Goal: Information Seeking & Learning: Learn about a topic

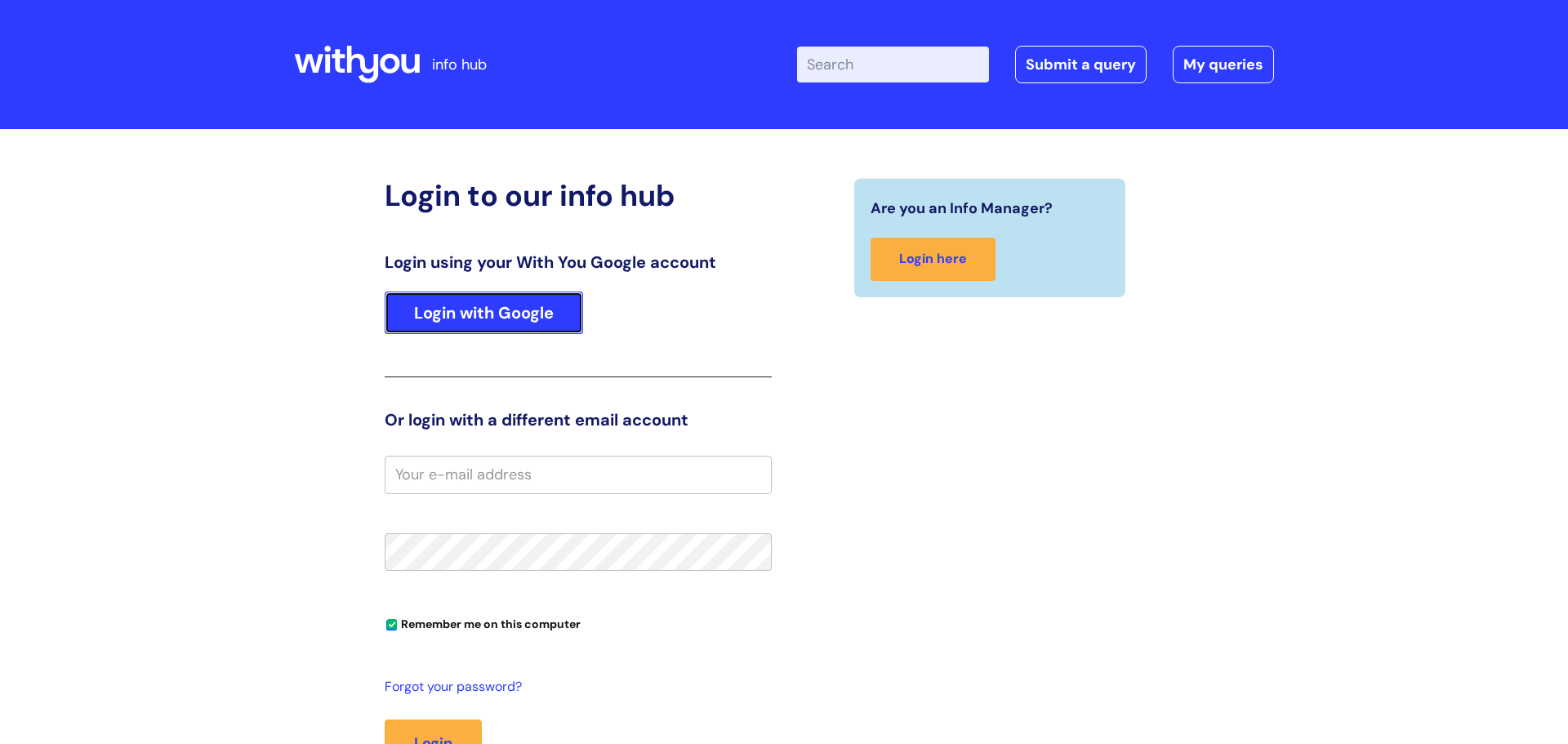
click at [416, 321] on link "Login with Google" at bounding box center [483, 312] width 198 height 42
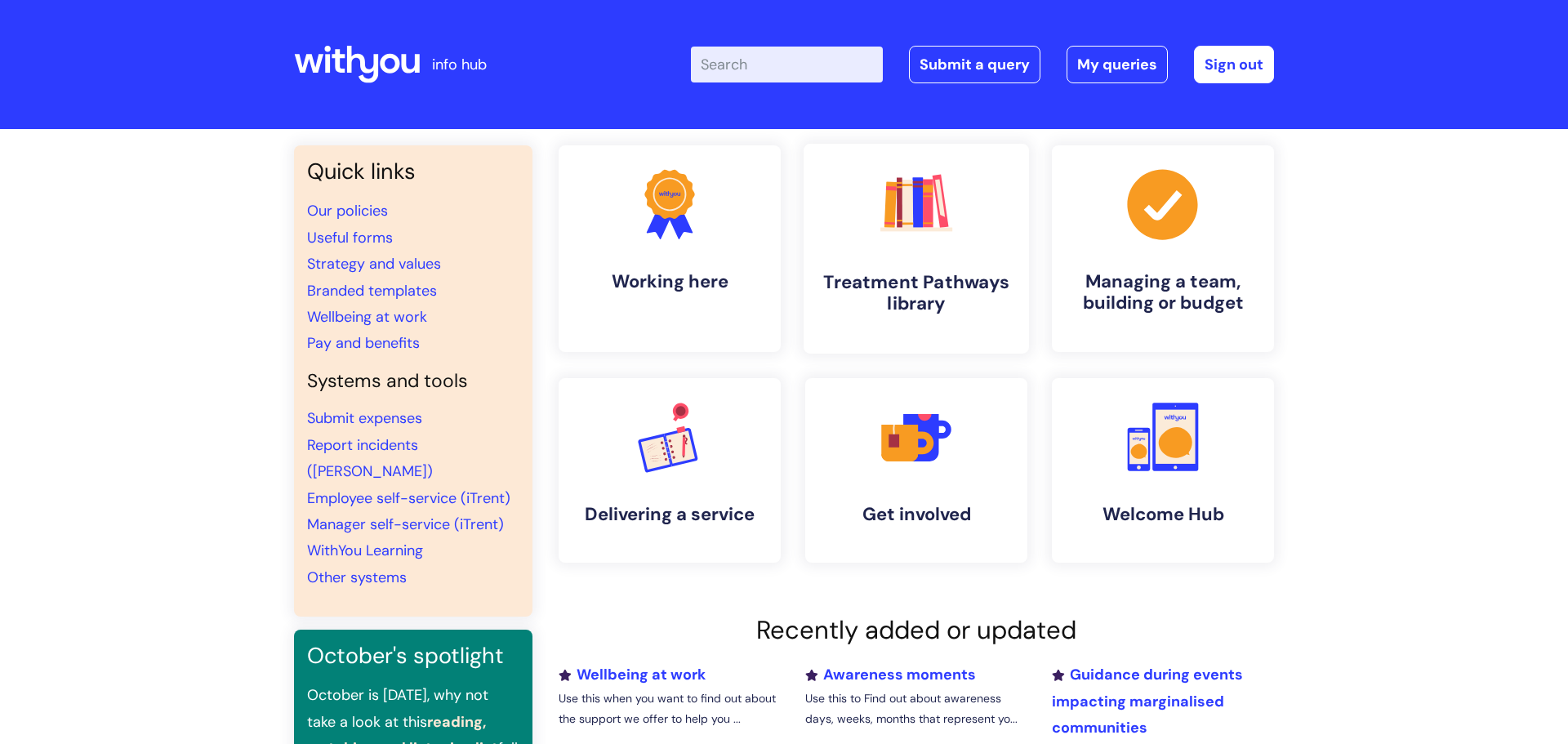
click at [847, 320] on link ".cls-1{fill:#f89b22;}.cls-1,.cls-2,.cls-3,.cls-4,.cls-5,.cls-6,.cls-7{stroke-wi…" at bounding box center [917, 248] width 226 height 210
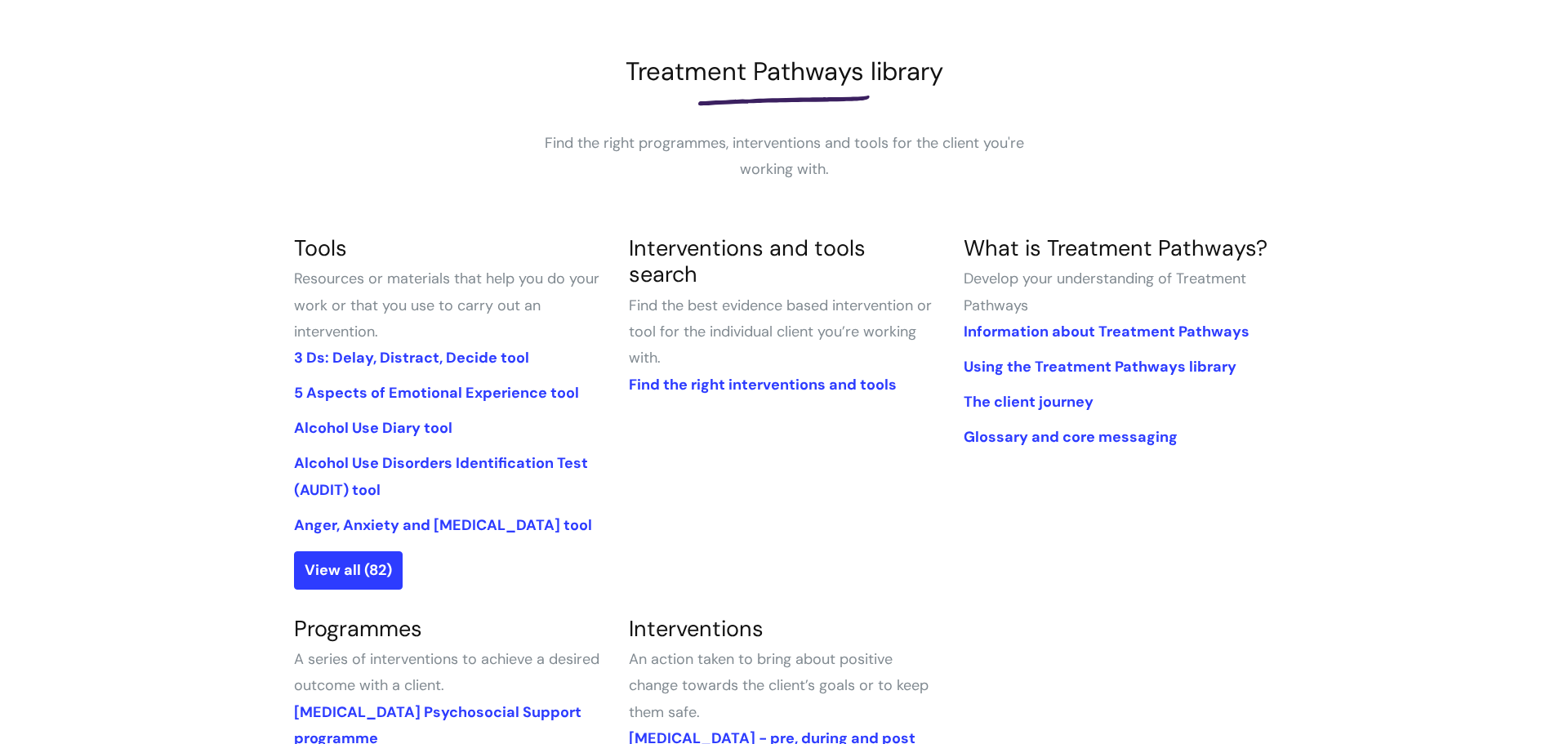
scroll to position [202, 0]
click at [364, 587] on link "View all (82)" at bounding box center [349, 569] width 109 height 38
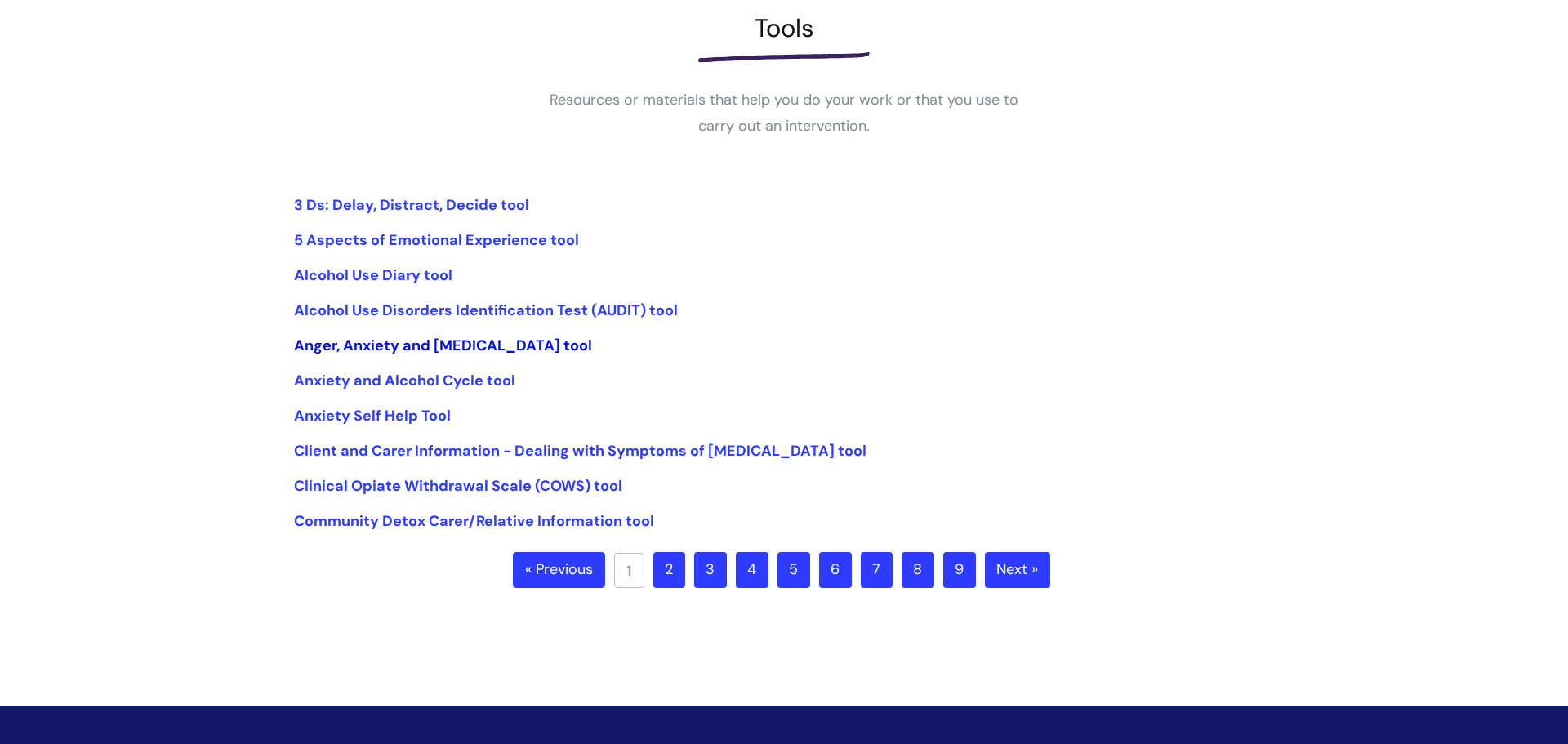
scroll to position [363, 0]
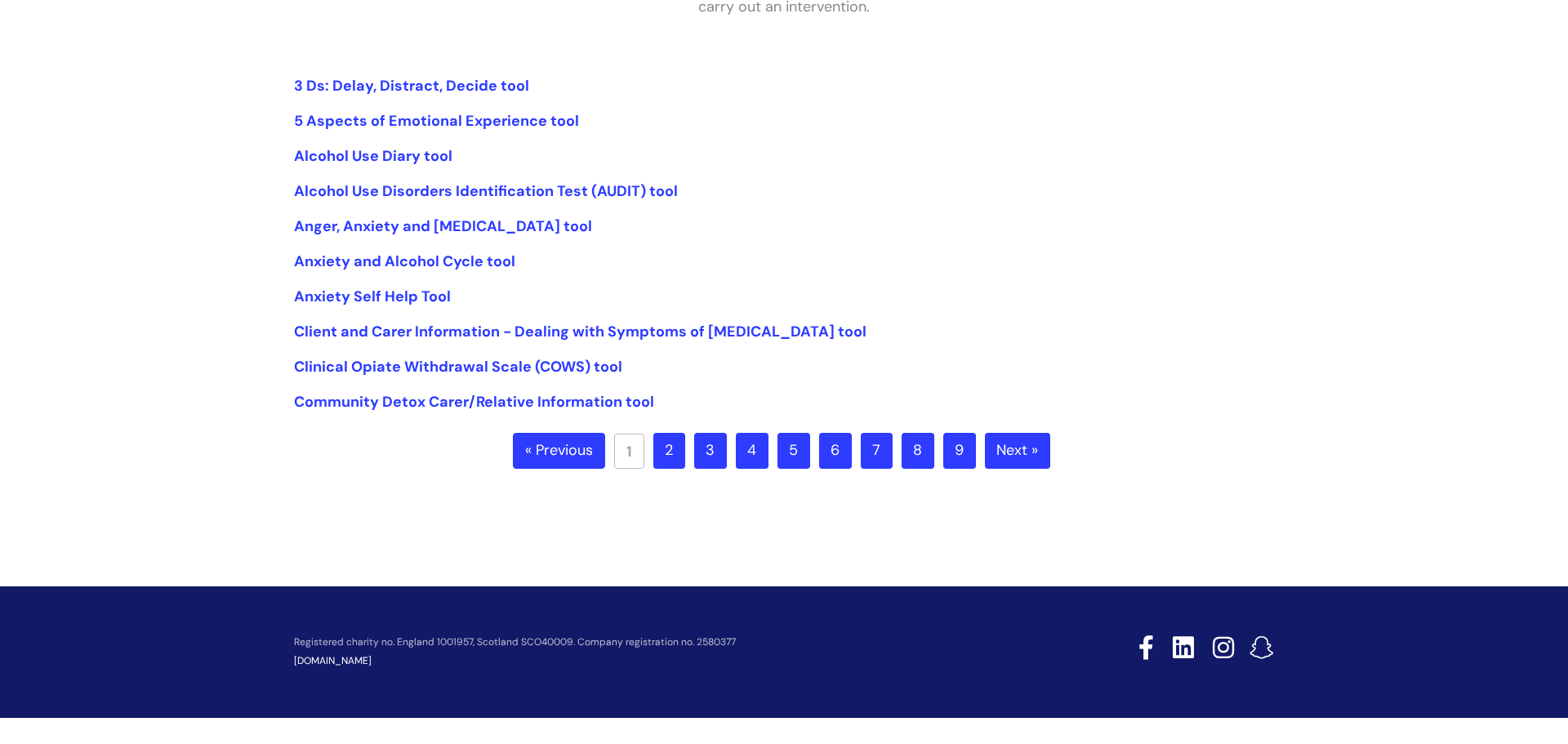
click at [679, 467] on link "2" at bounding box center [669, 451] width 32 height 36
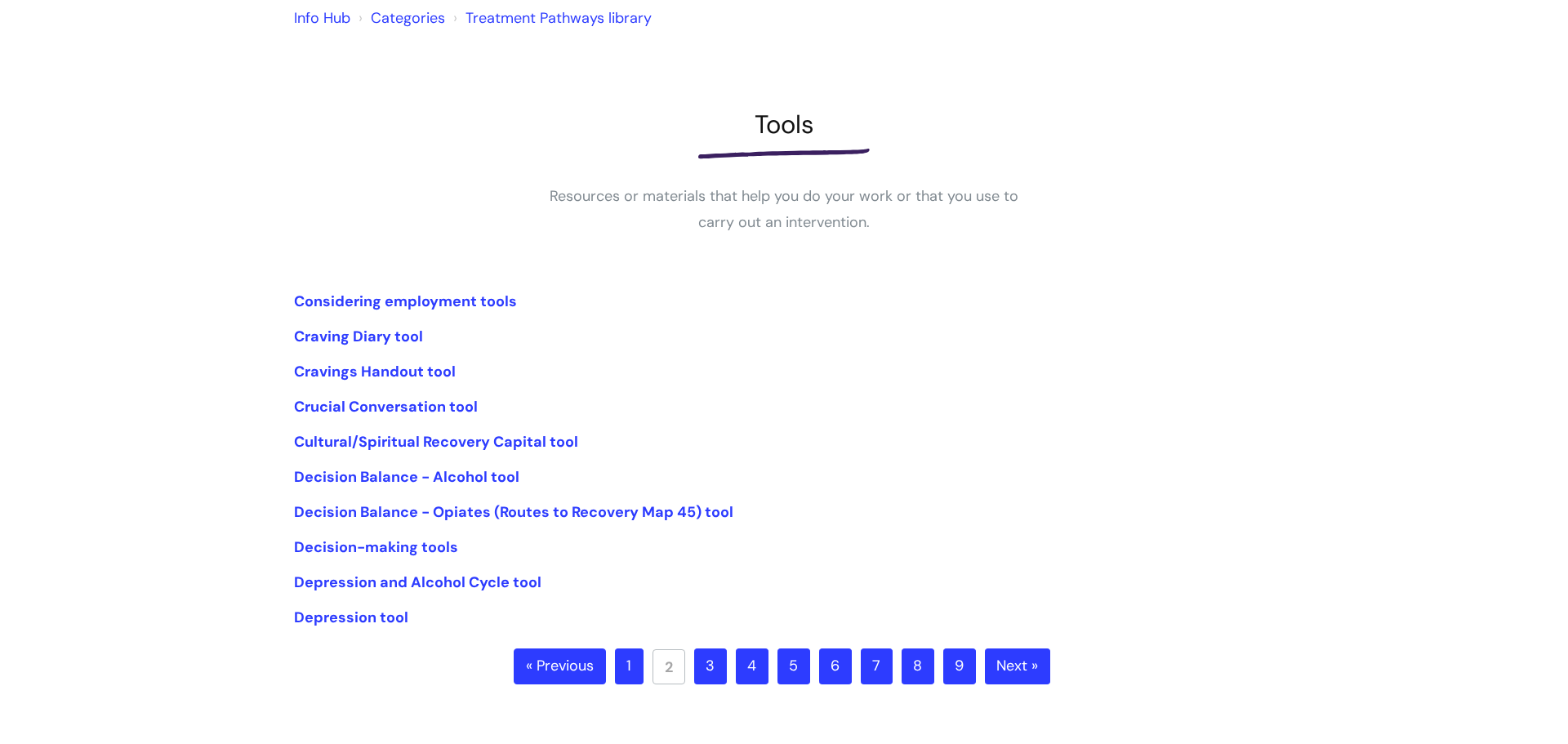
scroll to position [217, 0]
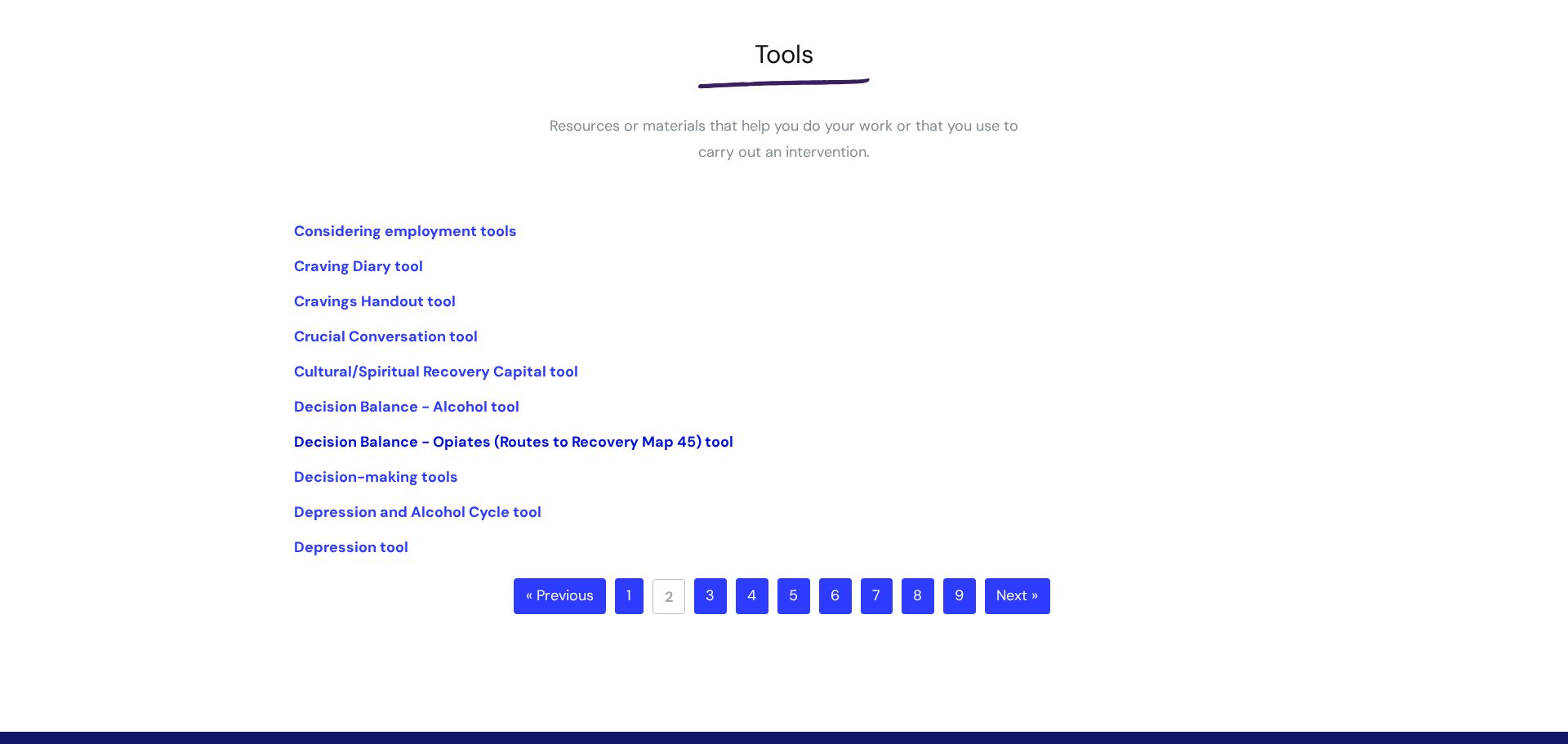
click at [573, 448] on link "Decision Balance - Opiates (Routes to Recovery Map 45) tool" at bounding box center [513, 441] width 439 height 20
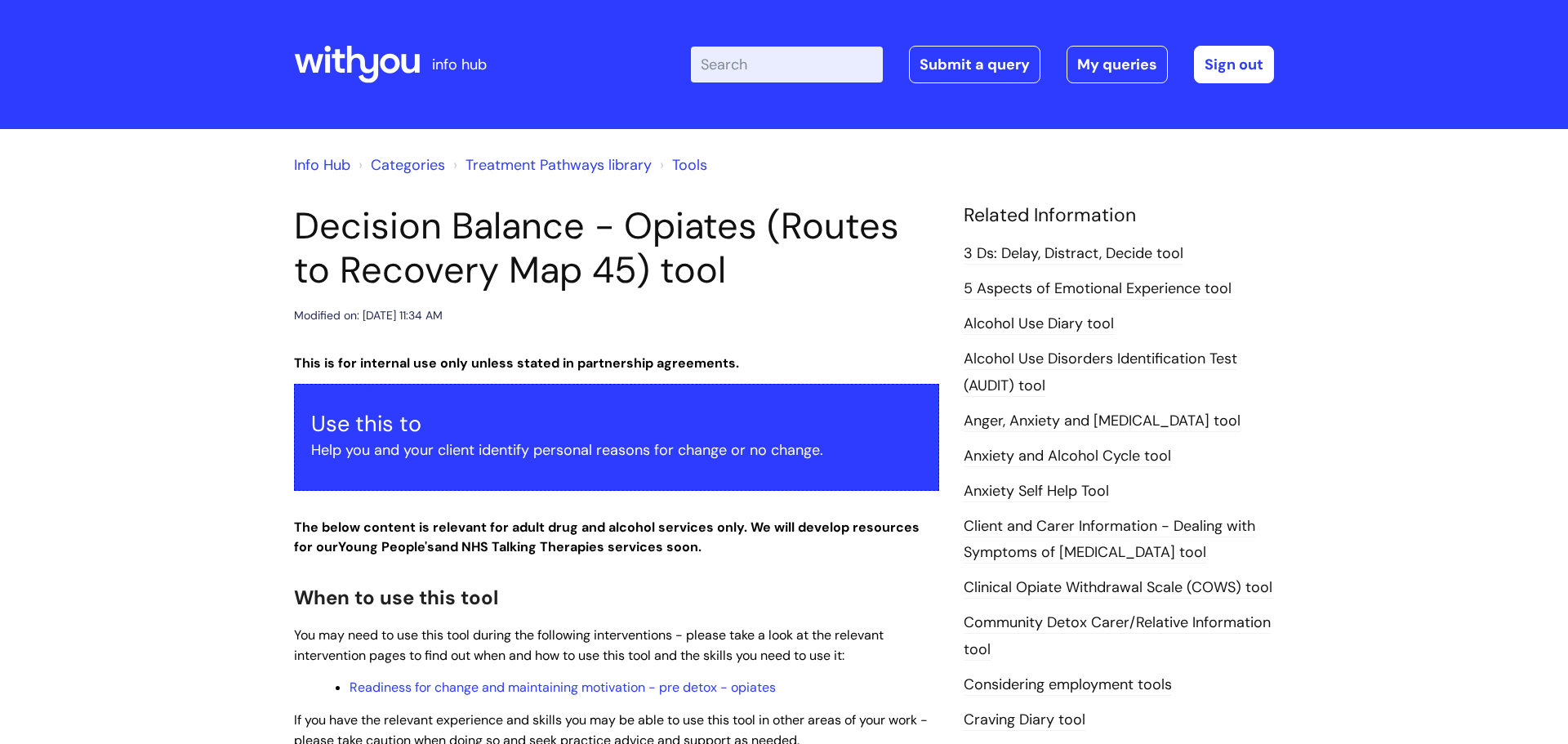
click at [729, 40] on div "Enter your search term here... Search Submit a query My queries Welcome Ruth Me…" at bounding box center [905, 64] width 736 height 96
click at [729, 49] on input "Enter your search term here..." at bounding box center [787, 65] width 192 height 36
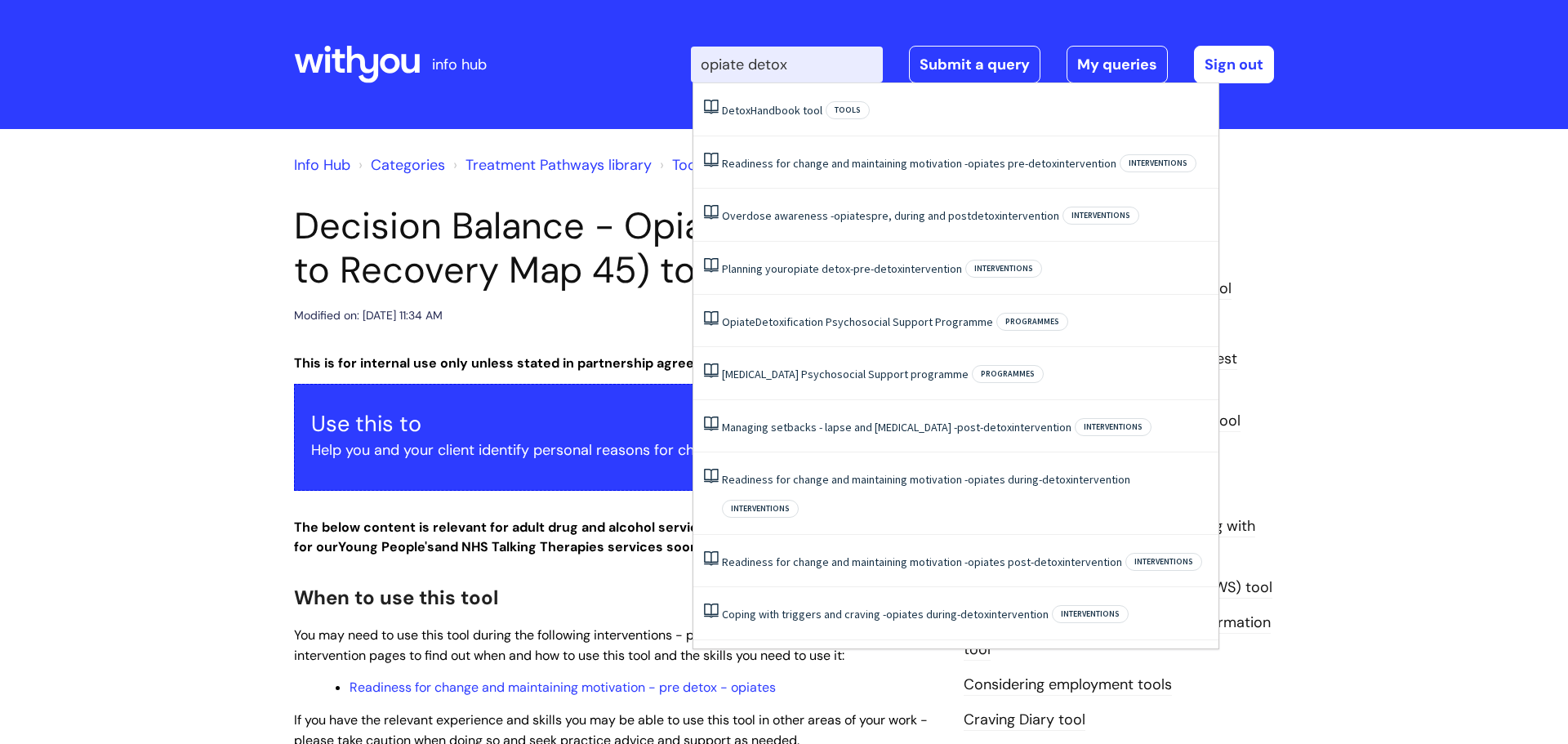
type input "opiate detox"
click button "Search" at bounding box center [0, 0] width 0 height 0
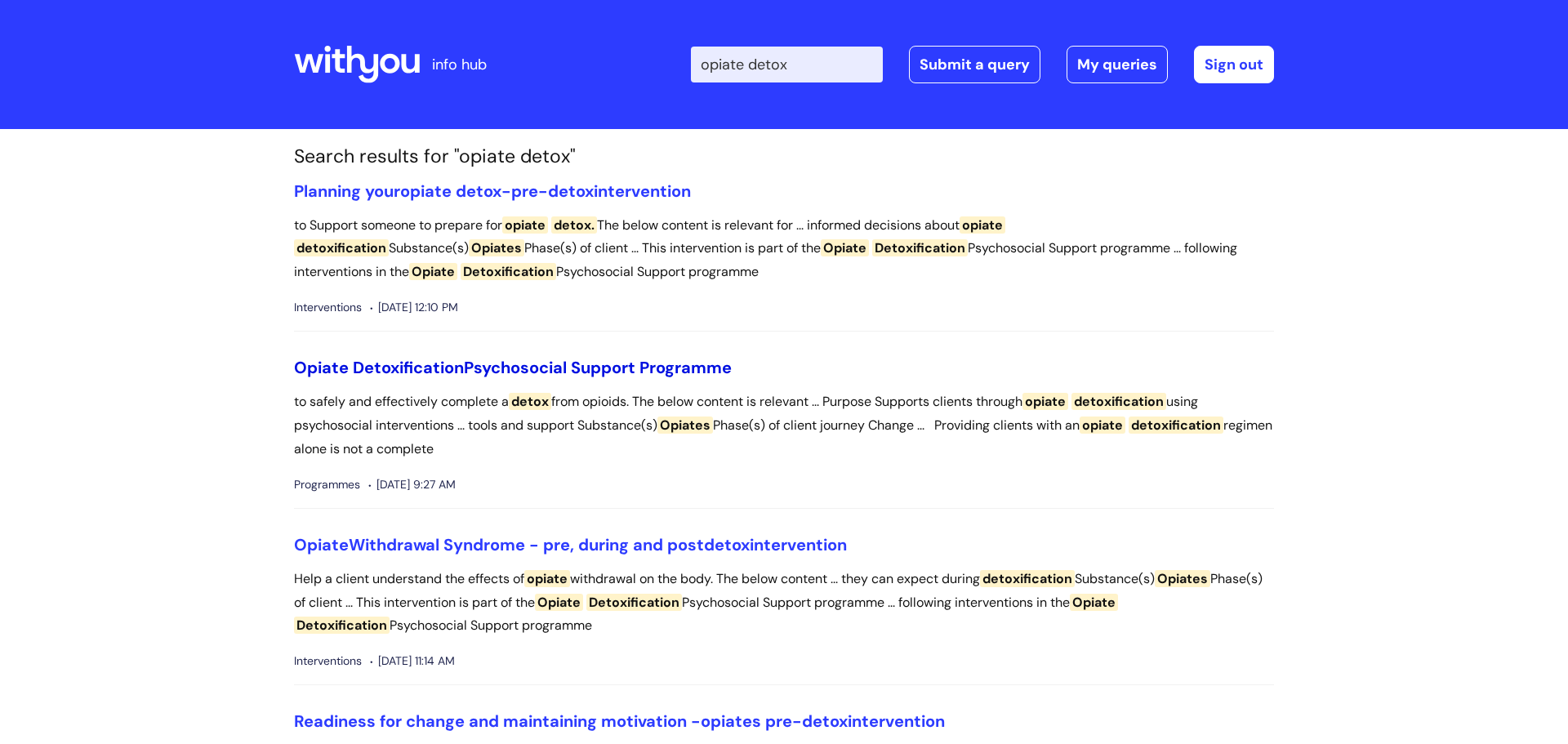
click at [571, 365] on link "Opiate Detoxification Psychosocial Support Programme" at bounding box center [513, 368] width 438 height 22
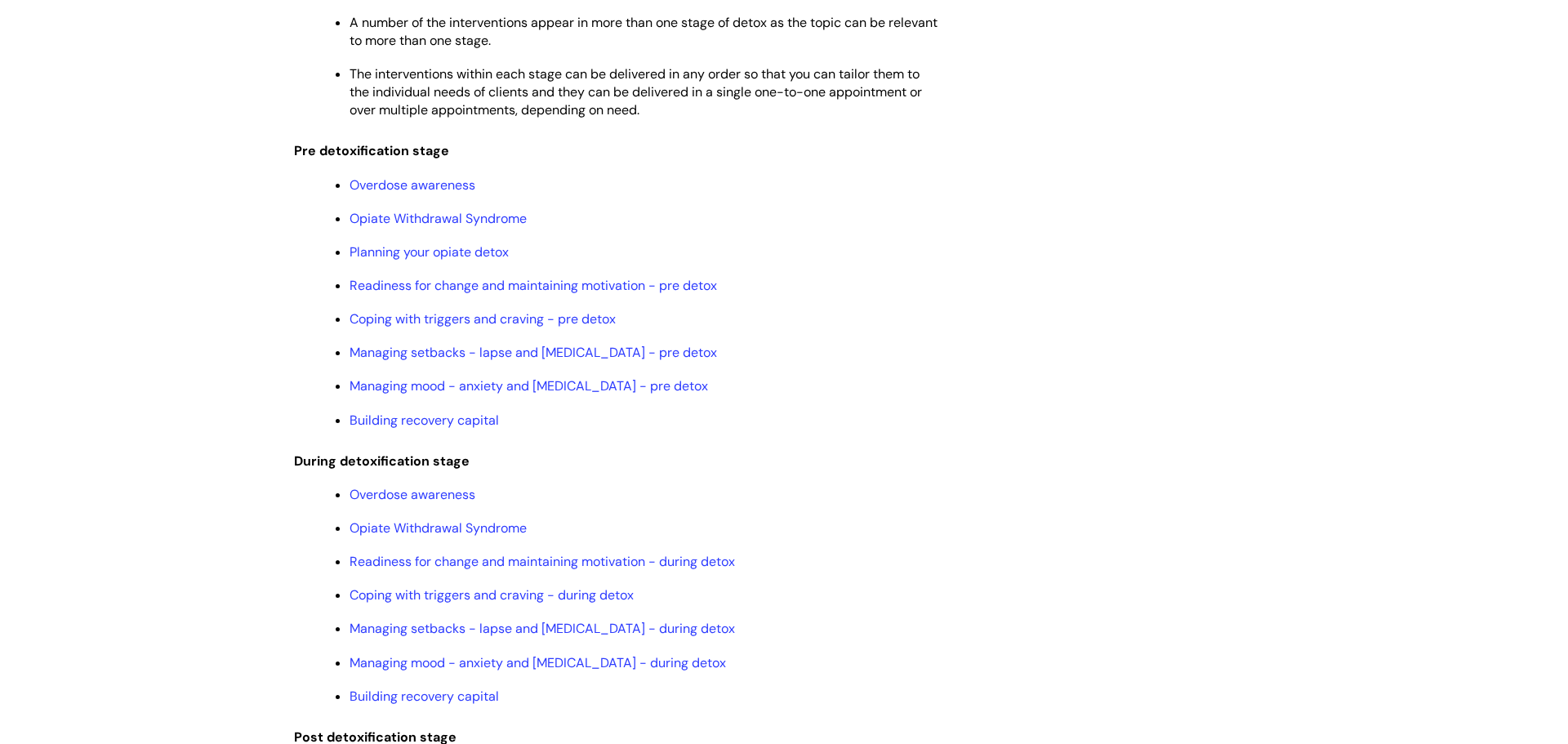
scroll to position [1601, 0]
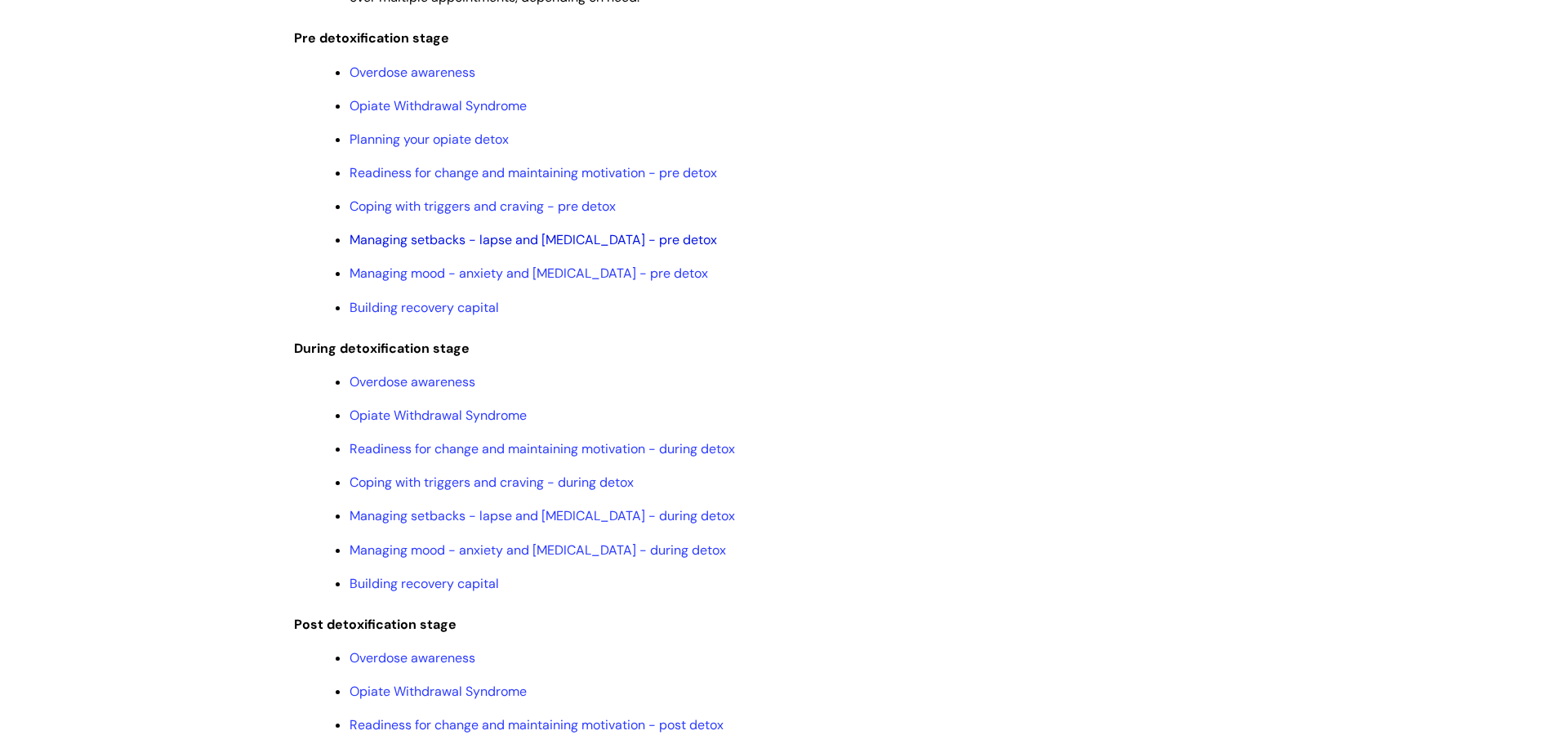
click at [485, 248] on link "Managing setbacks - lapse and relapse - pre detox" at bounding box center [533, 240] width 368 height 17
click at [457, 316] on link "Building recovery capital" at bounding box center [424, 308] width 149 height 17
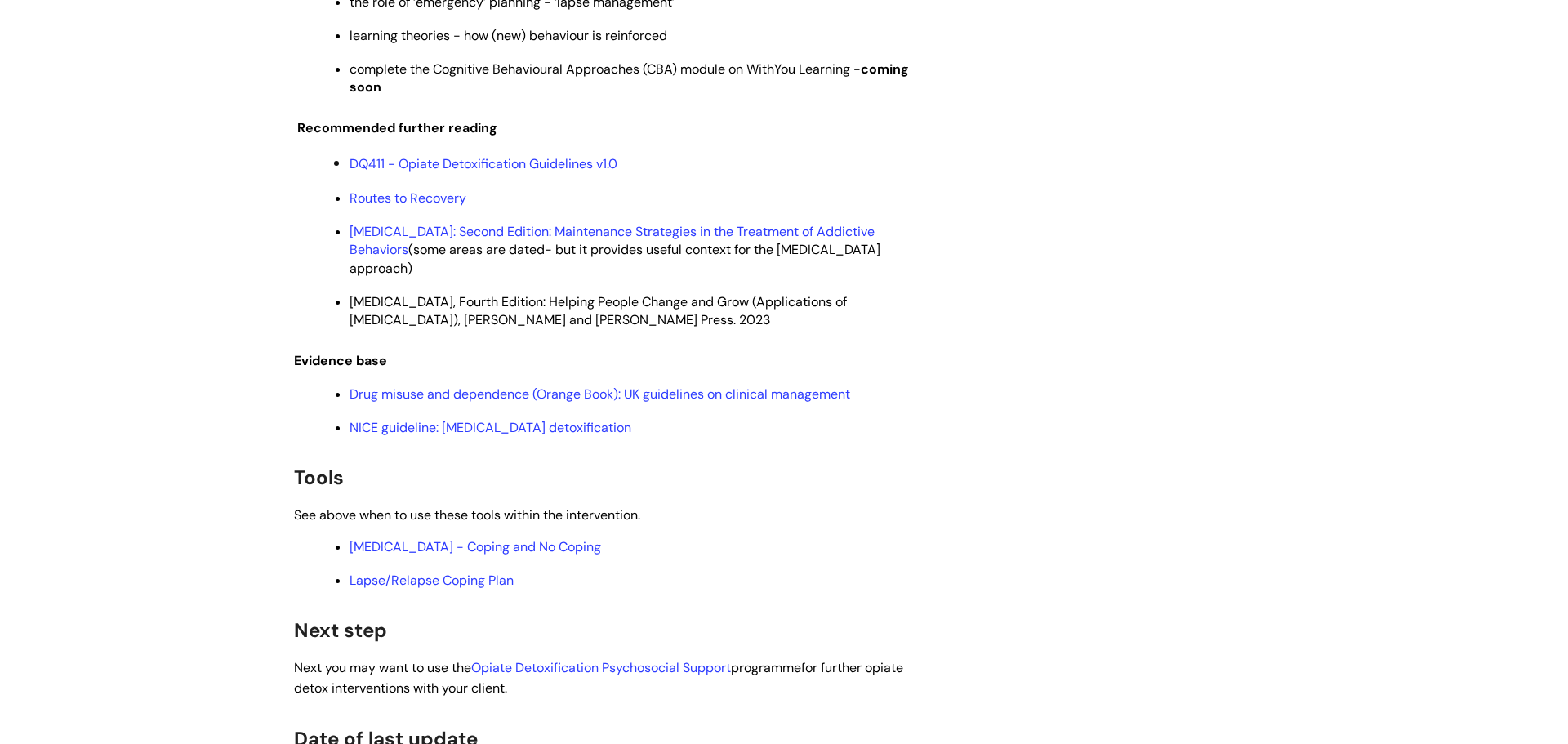
scroll to position [4119, 0]
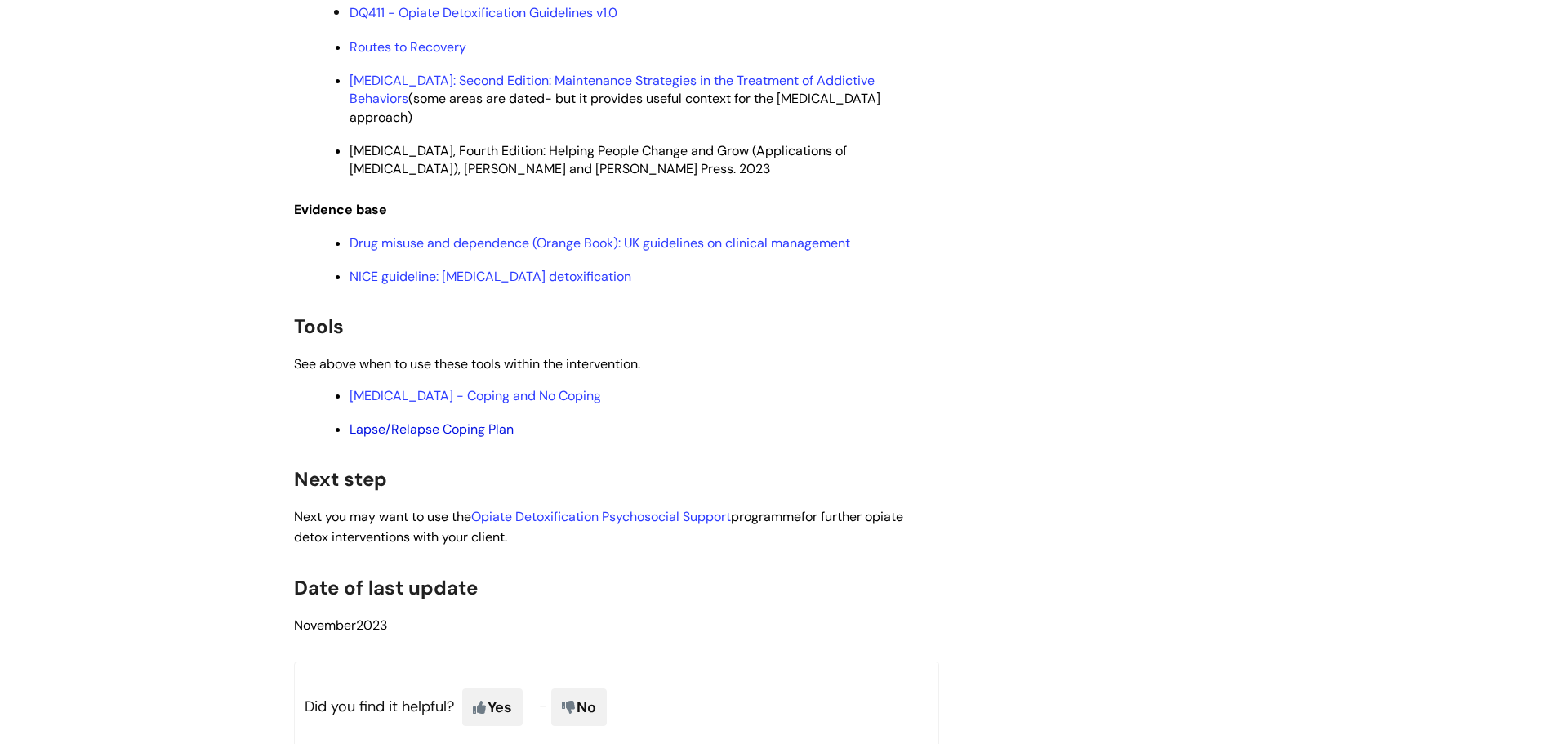
click at [430, 420] on link "Lapse/Relapse Coping Plan" at bounding box center [431, 429] width 165 height 17
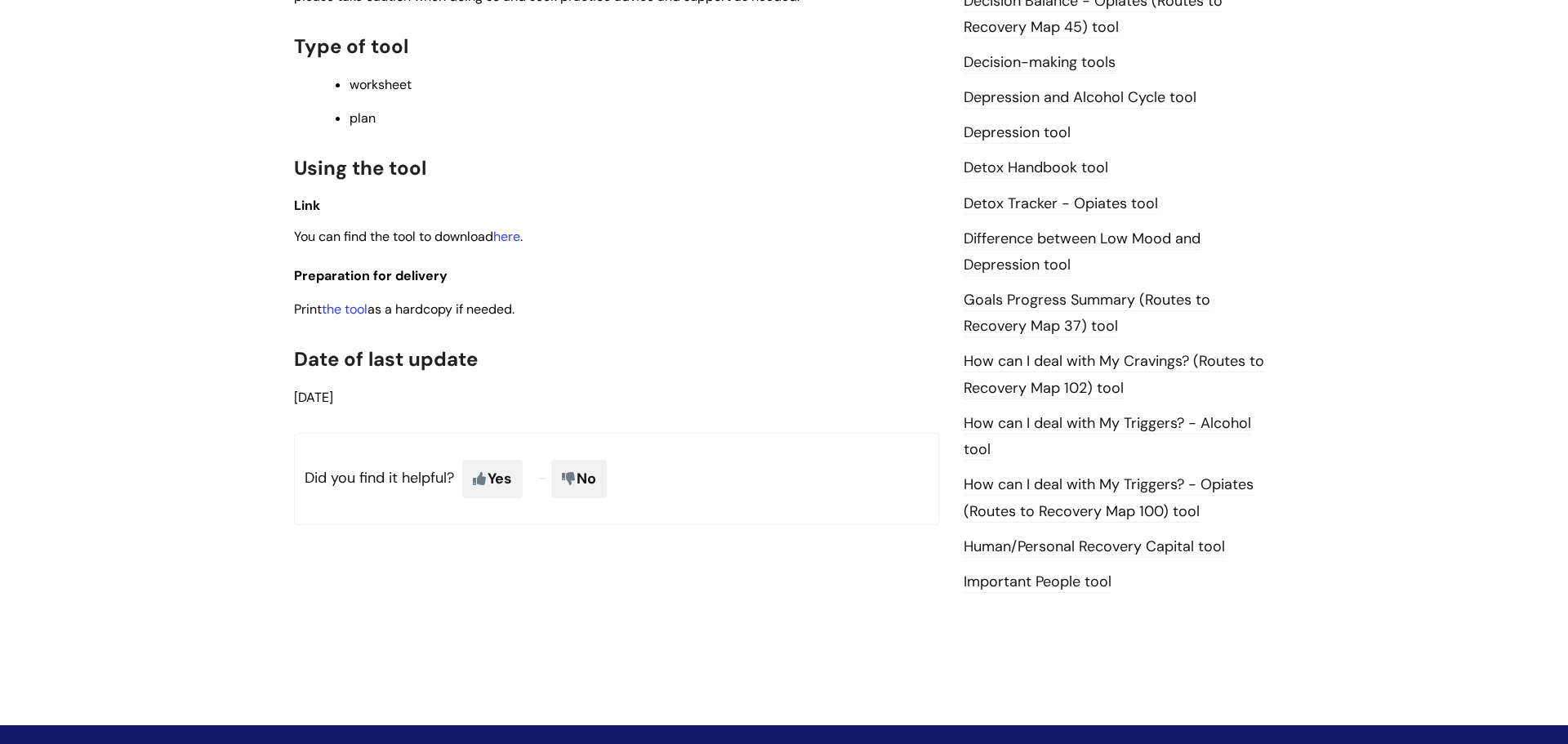
scroll to position [752, 0]
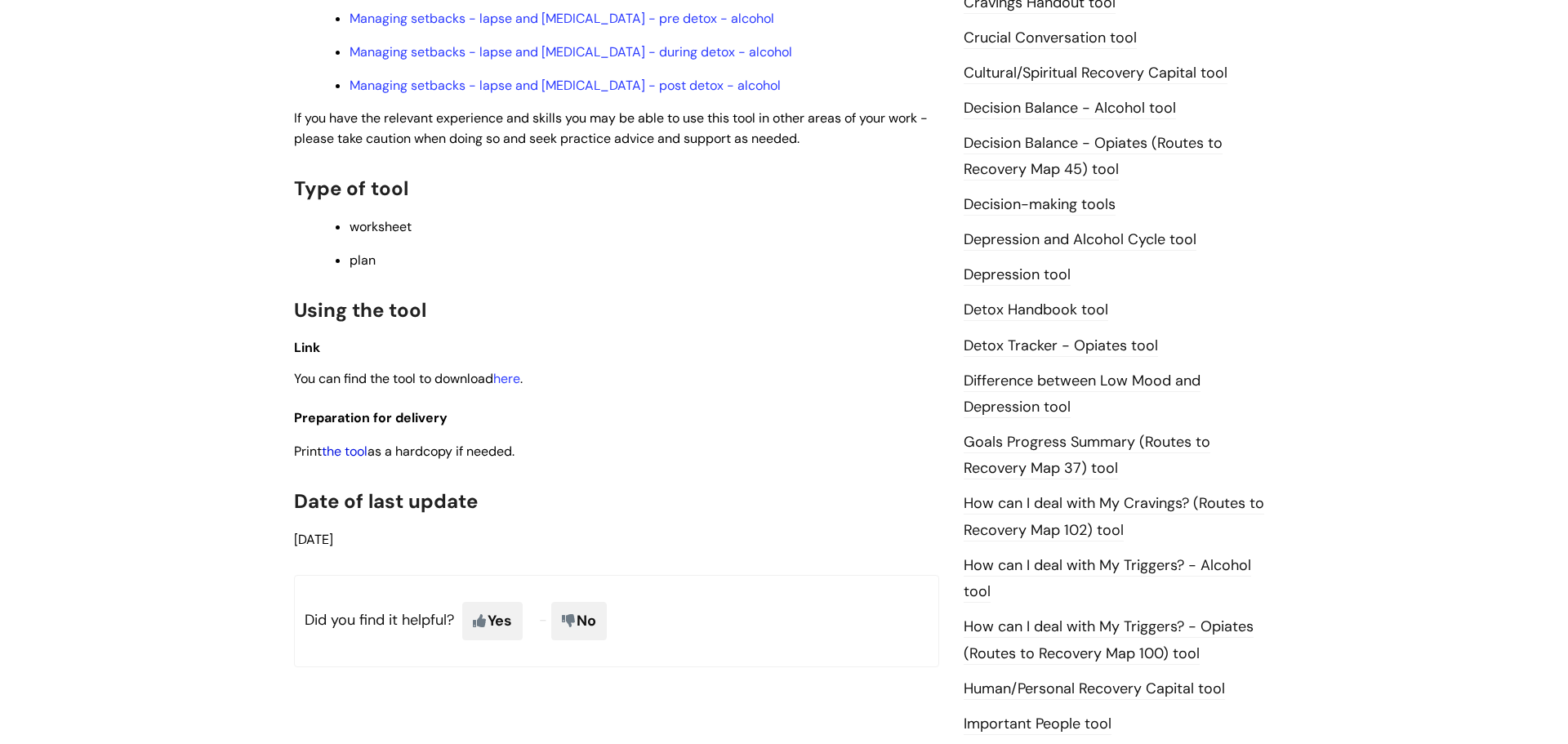
click at [354, 449] on link "the tool" at bounding box center [344, 451] width 46 height 17
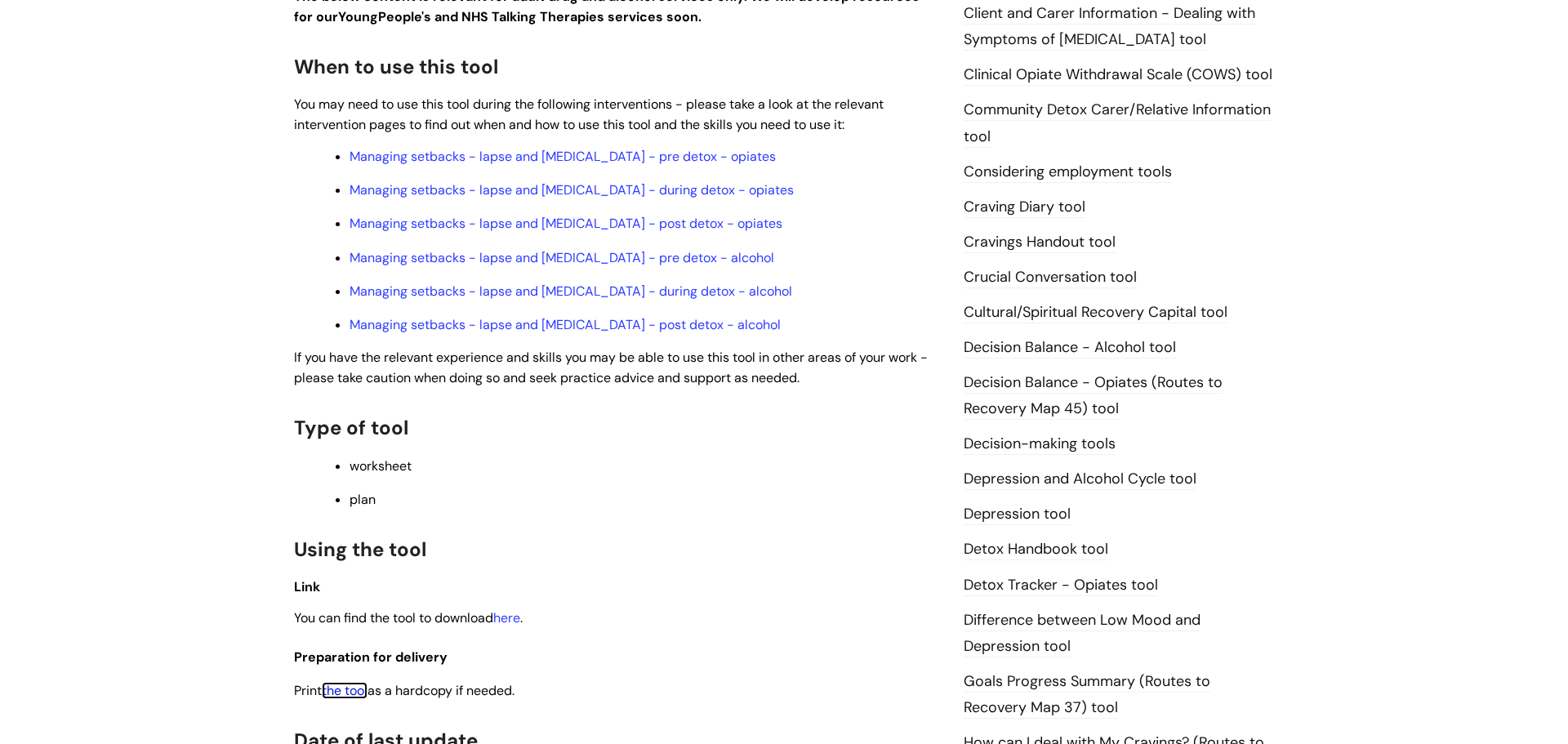
scroll to position [462, 0]
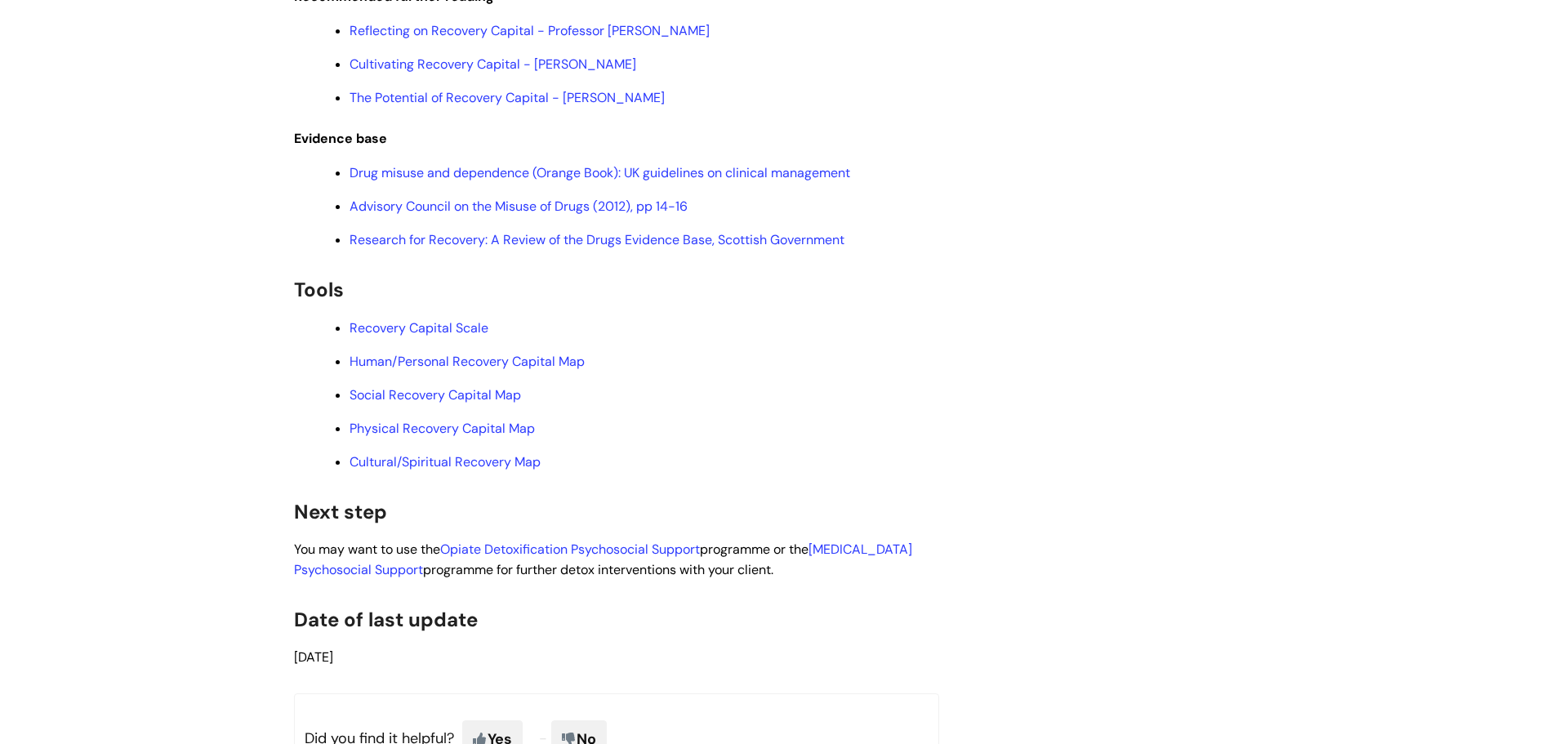
scroll to position [4094, 0]
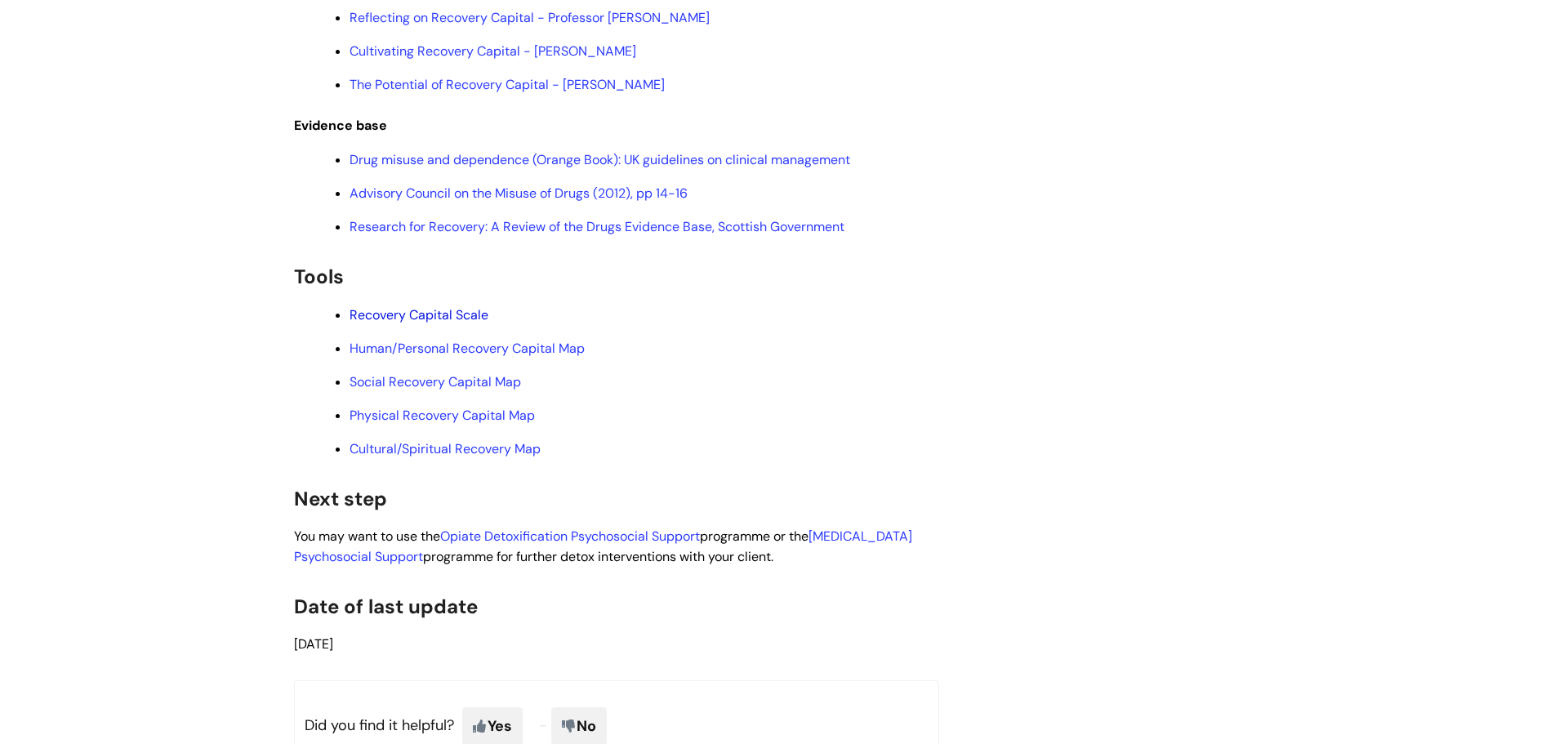
click at [465, 324] on link "Recovery Capital Scale" at bounding box center [419, 315] width 139 height 17
click at [467, 357] on link "Human/Personal Recovery Capital Map" at bounding box center [467, 348] width 235 height 17
click at [400, 390] on link "Social Recovery Capital Map" at bounding box center [435, 382] width 171 height 17
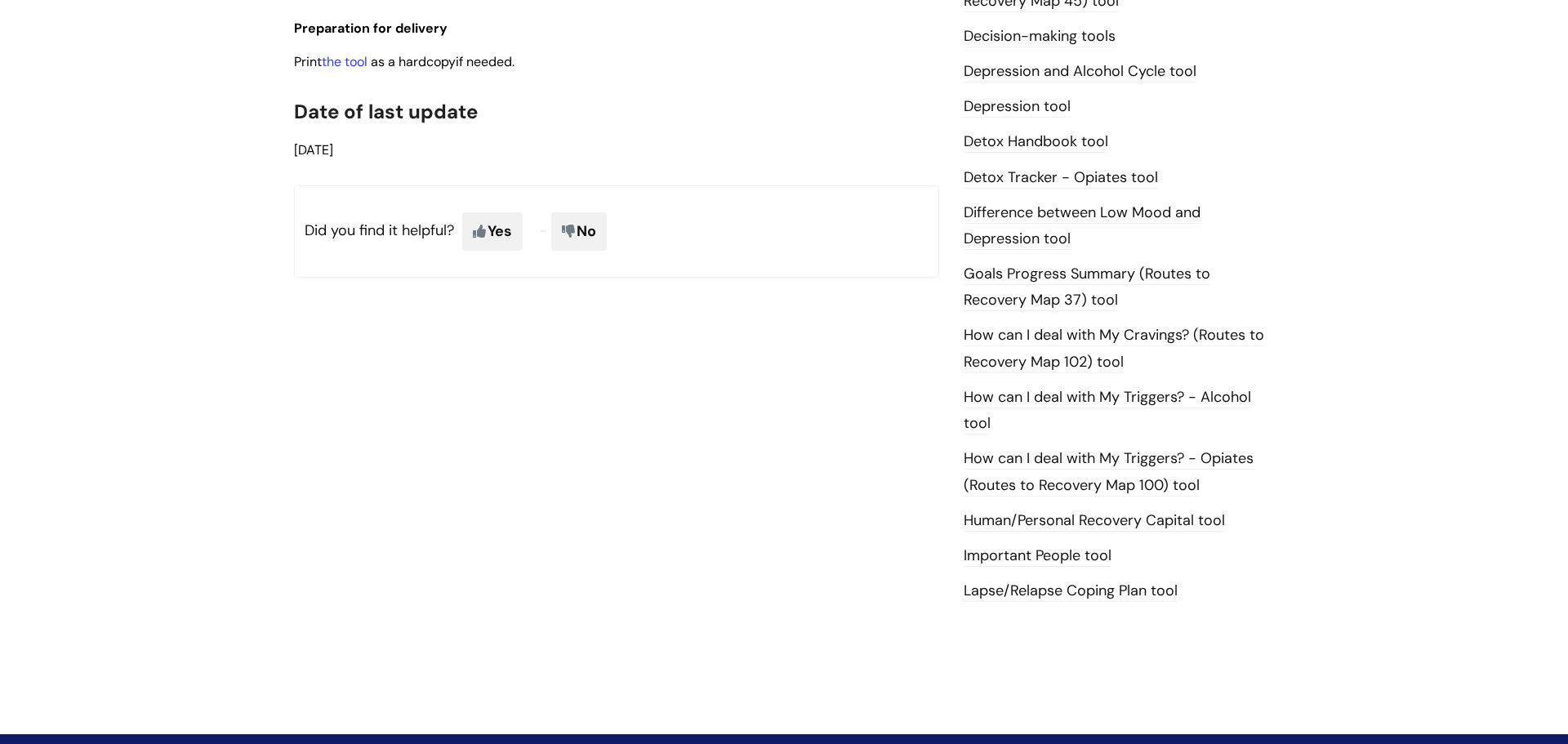
scroll to position [815, 0]
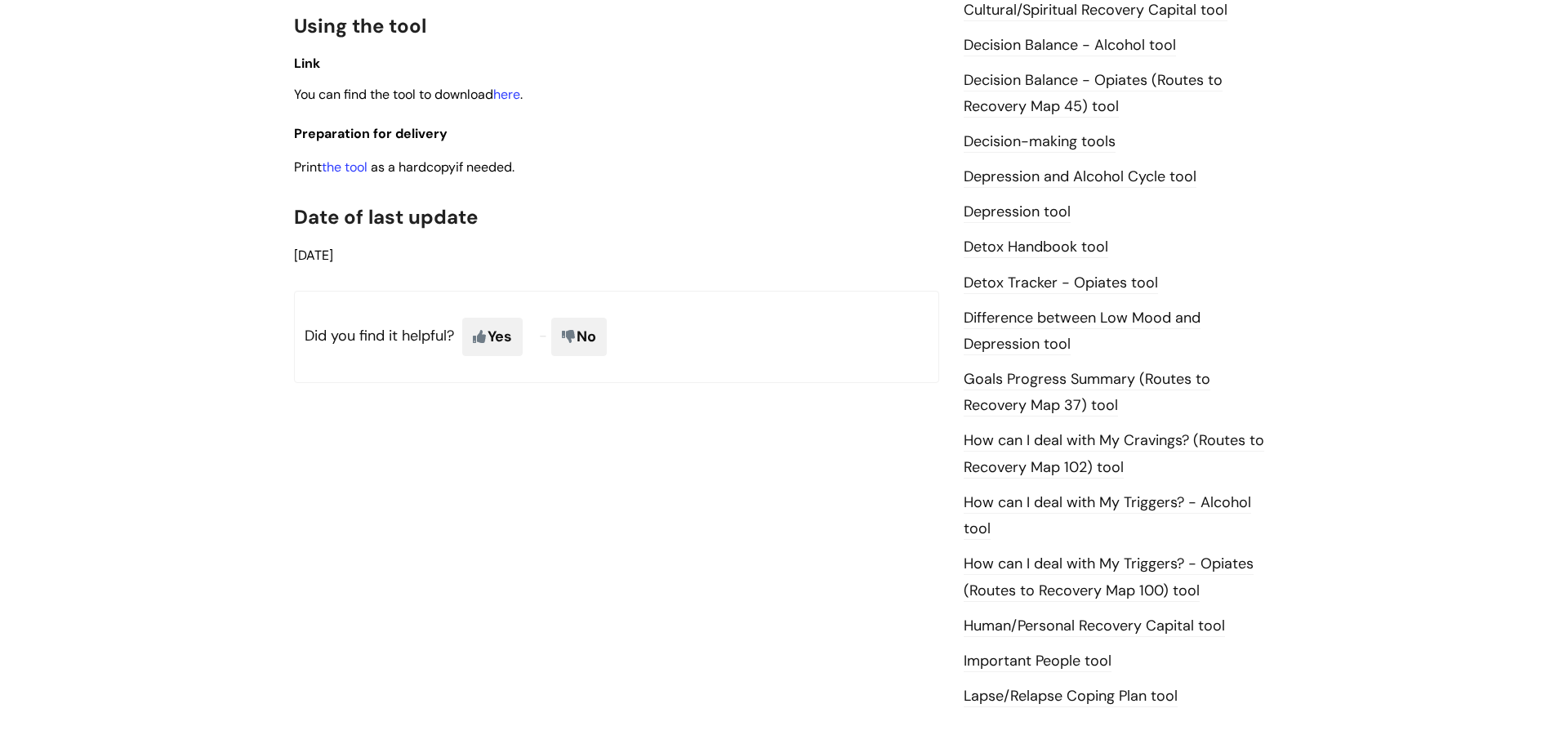
click at [349, 157] on p "Print the tool as a hardcopy if needed." at bounding box center [617, 167] width 645 height 21
click at [346, 165] on link "the tool" at bounding box center [344, 166] width 46 height 17
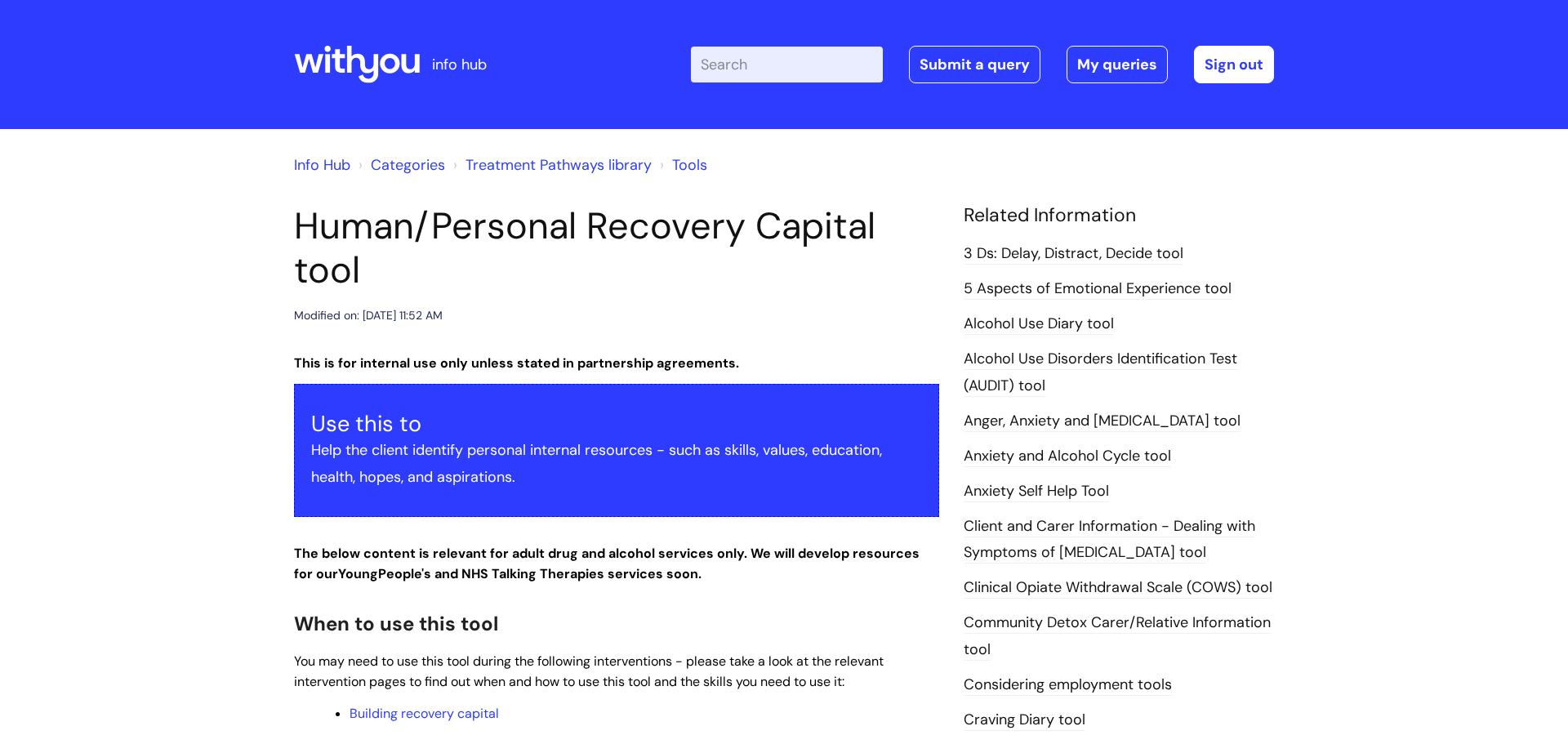
scroll to position [848, 0]
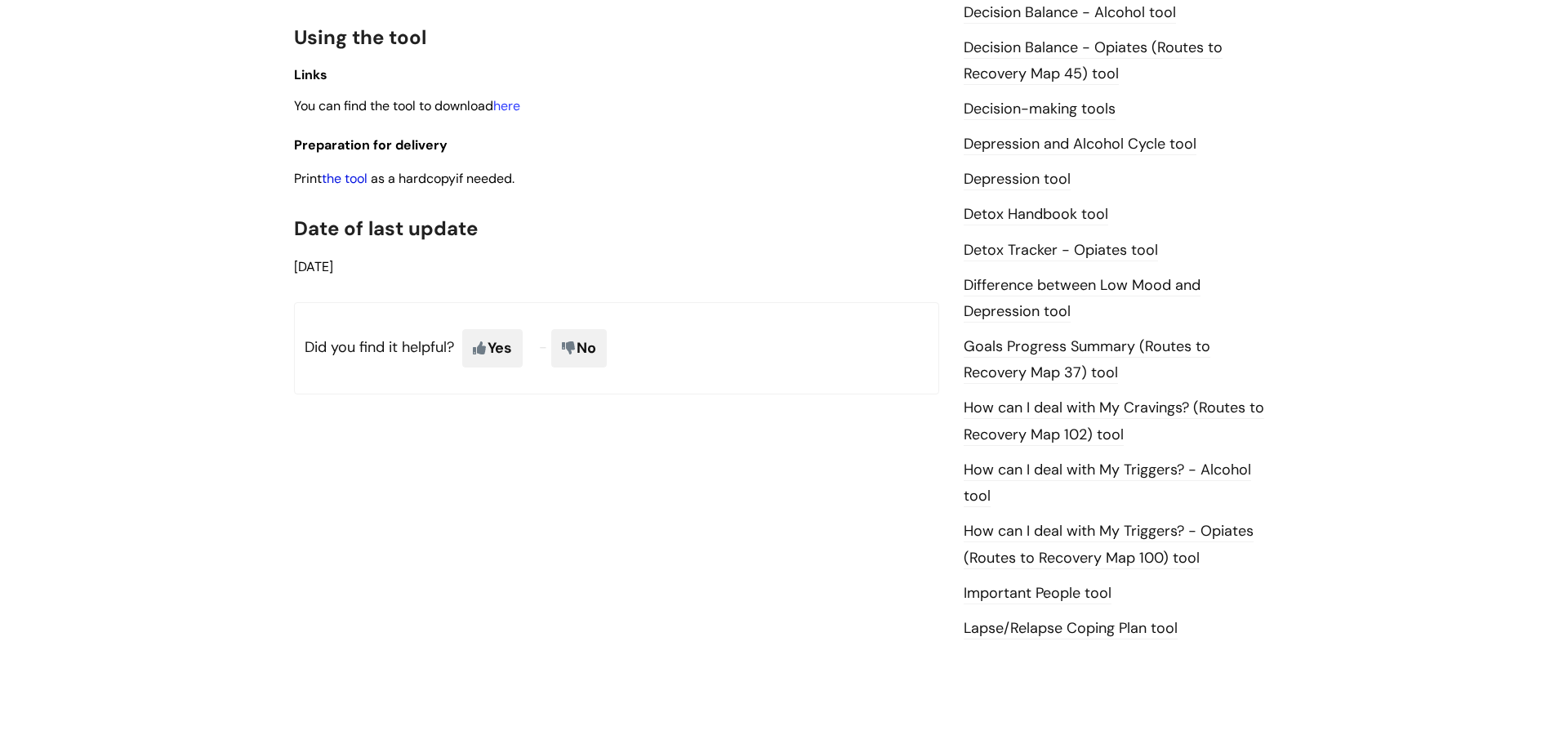
click at [338, 183] on link "the tool" at bounding box center [344, 179] width 46 height 17
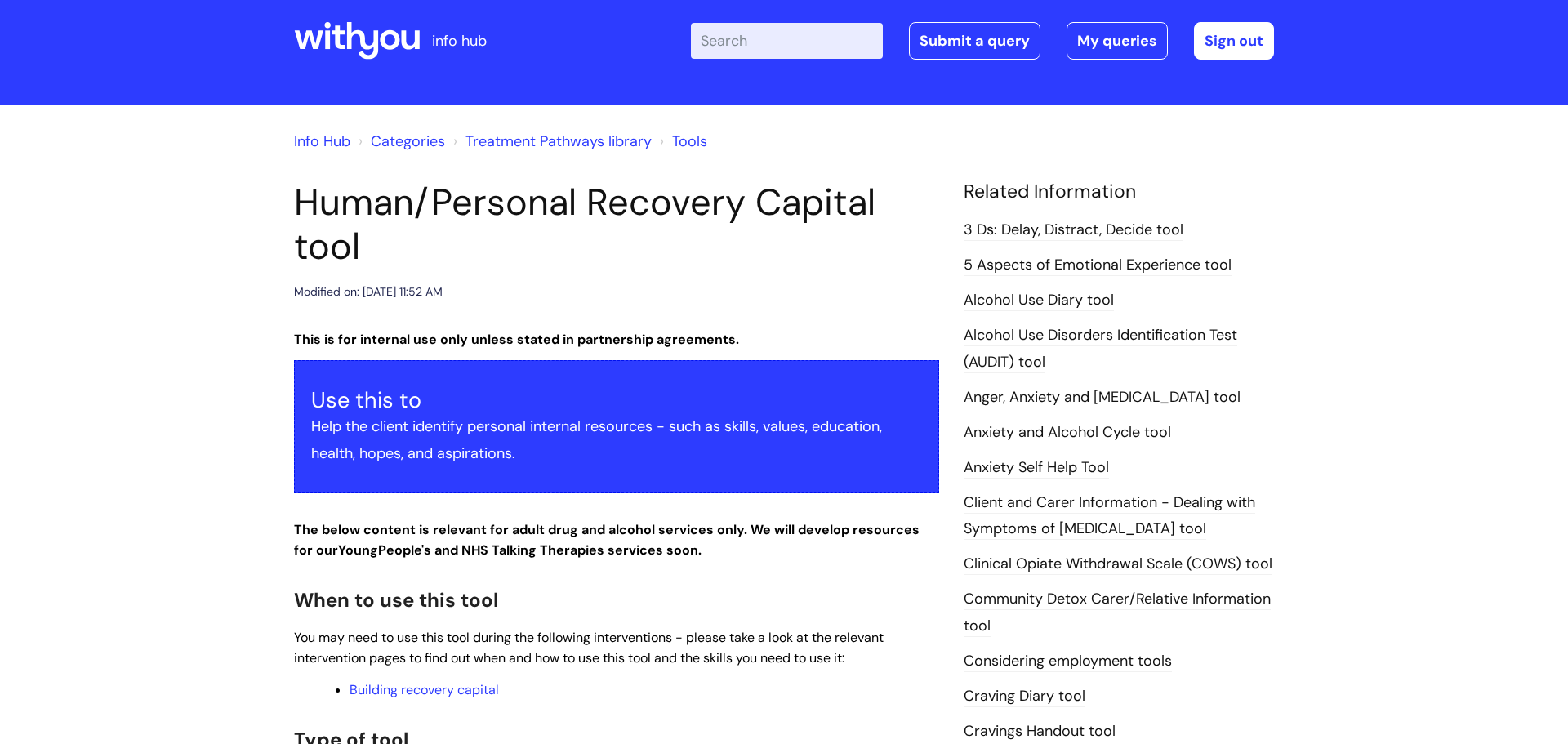
scroll to position [0, 0]
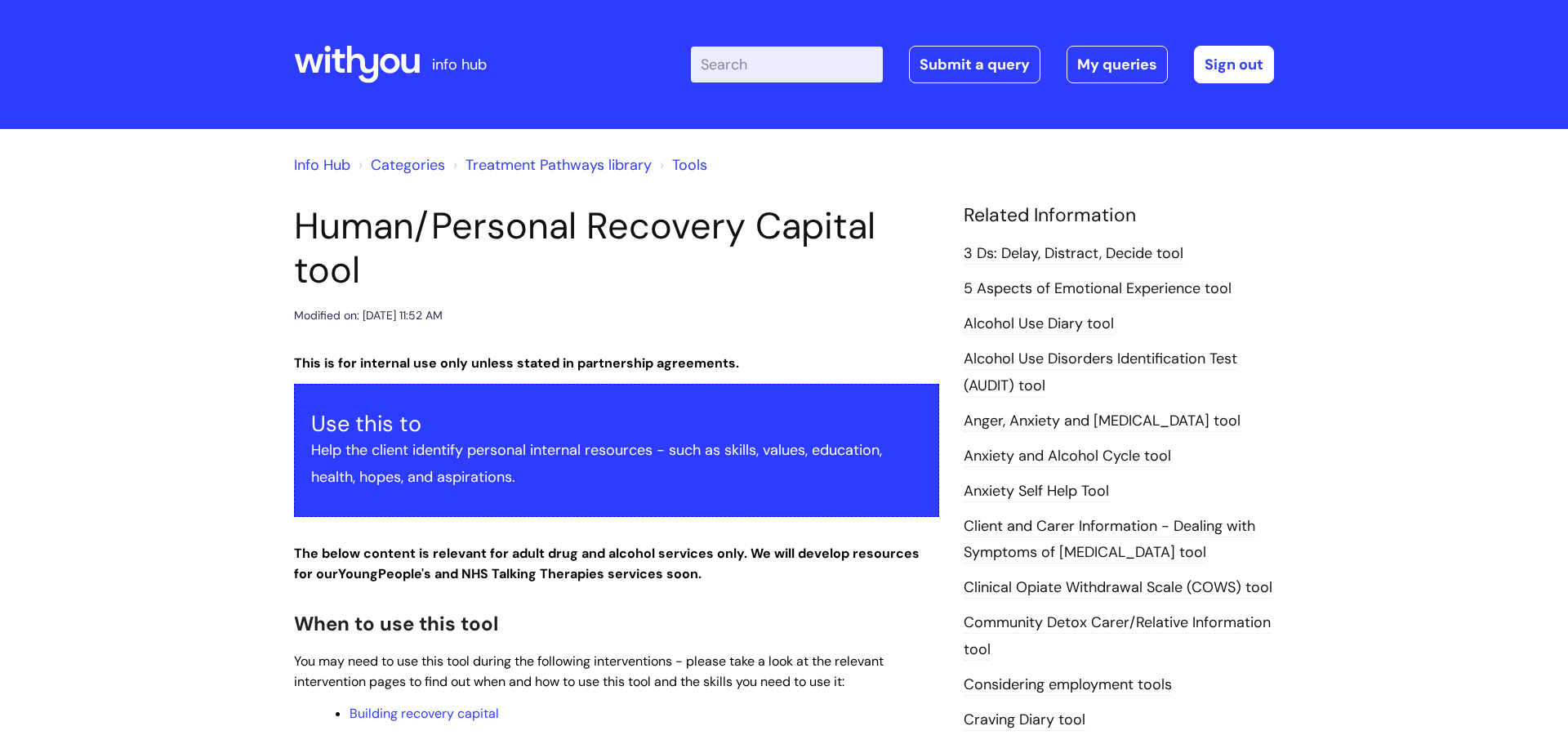
click at [723, 35] on div "Enter your search term here... Search Submit a query My queries Welcome Ruth Me…" at bounding box center [905, 64] width 736 height 96
click at [728, 86] on div "Enter your search term here... Search Submit a query My queries Welcome Ruth Me…" at bounding box center [905, 64] width 736 height 96
click at [729, 71] on input "Enter your search term here..." at bounding box center [787, 65] width 192 height 36
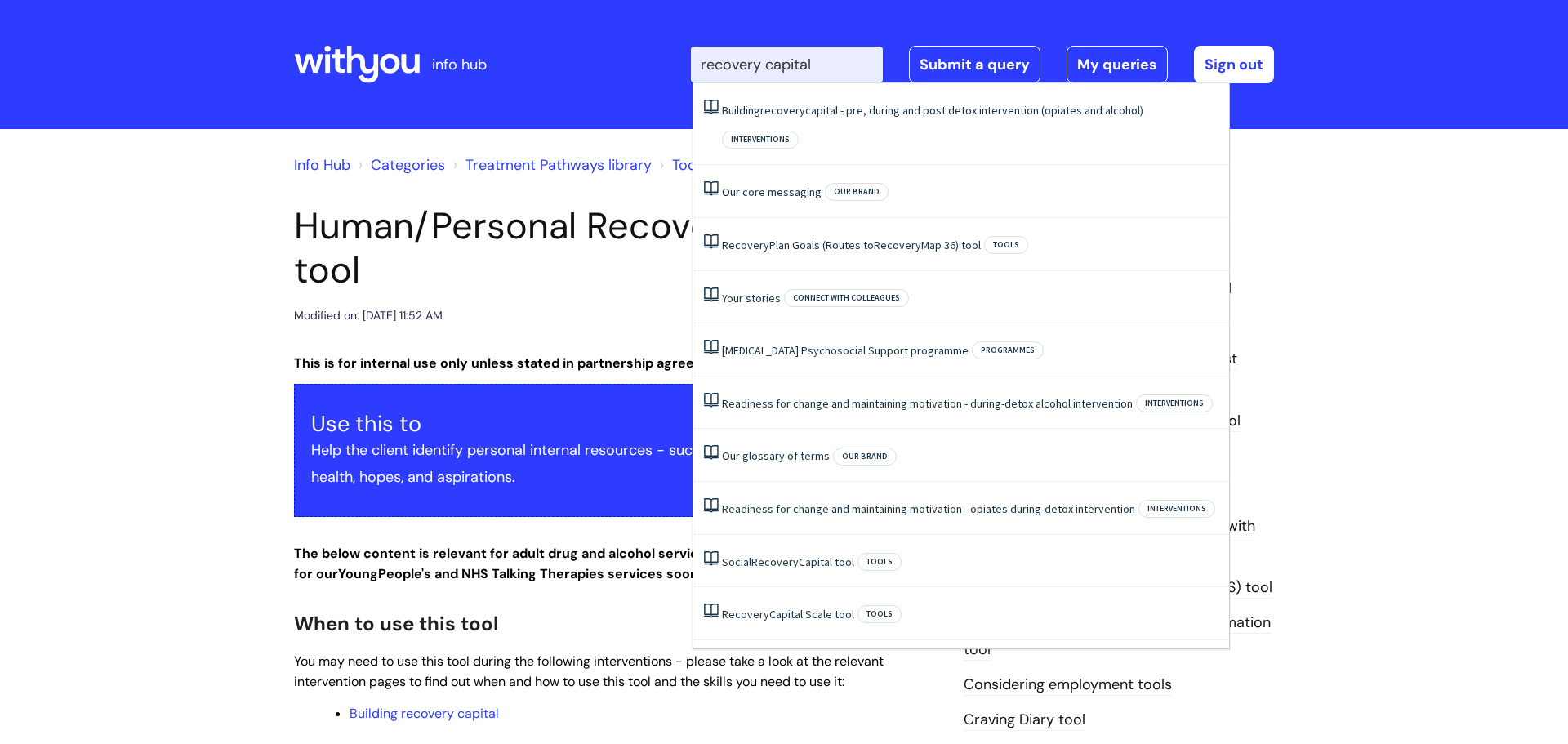
type input "recovery capital"
click button "Search" at bounding box center [0, 0] width 0 height 0
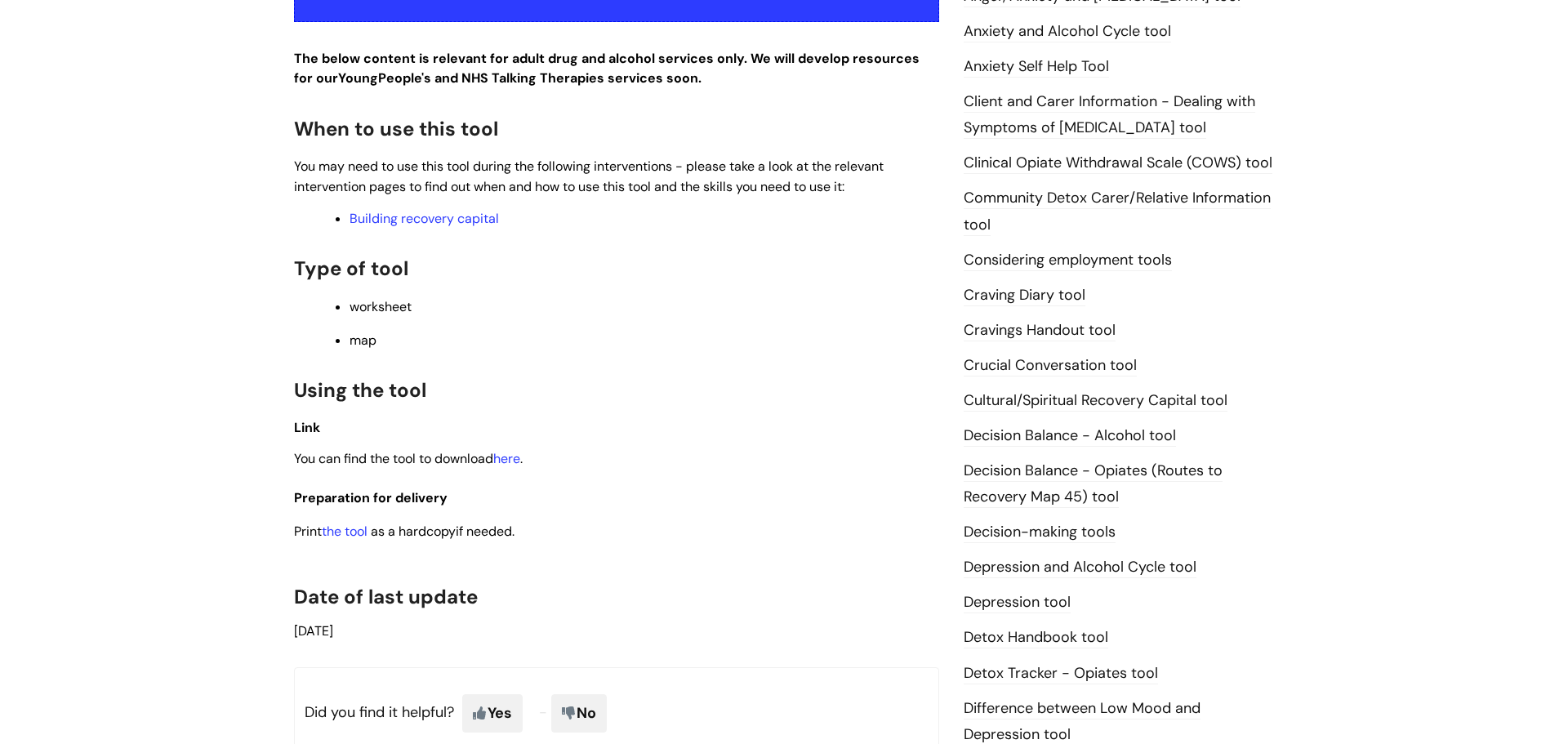
scroll to position [441, 0]
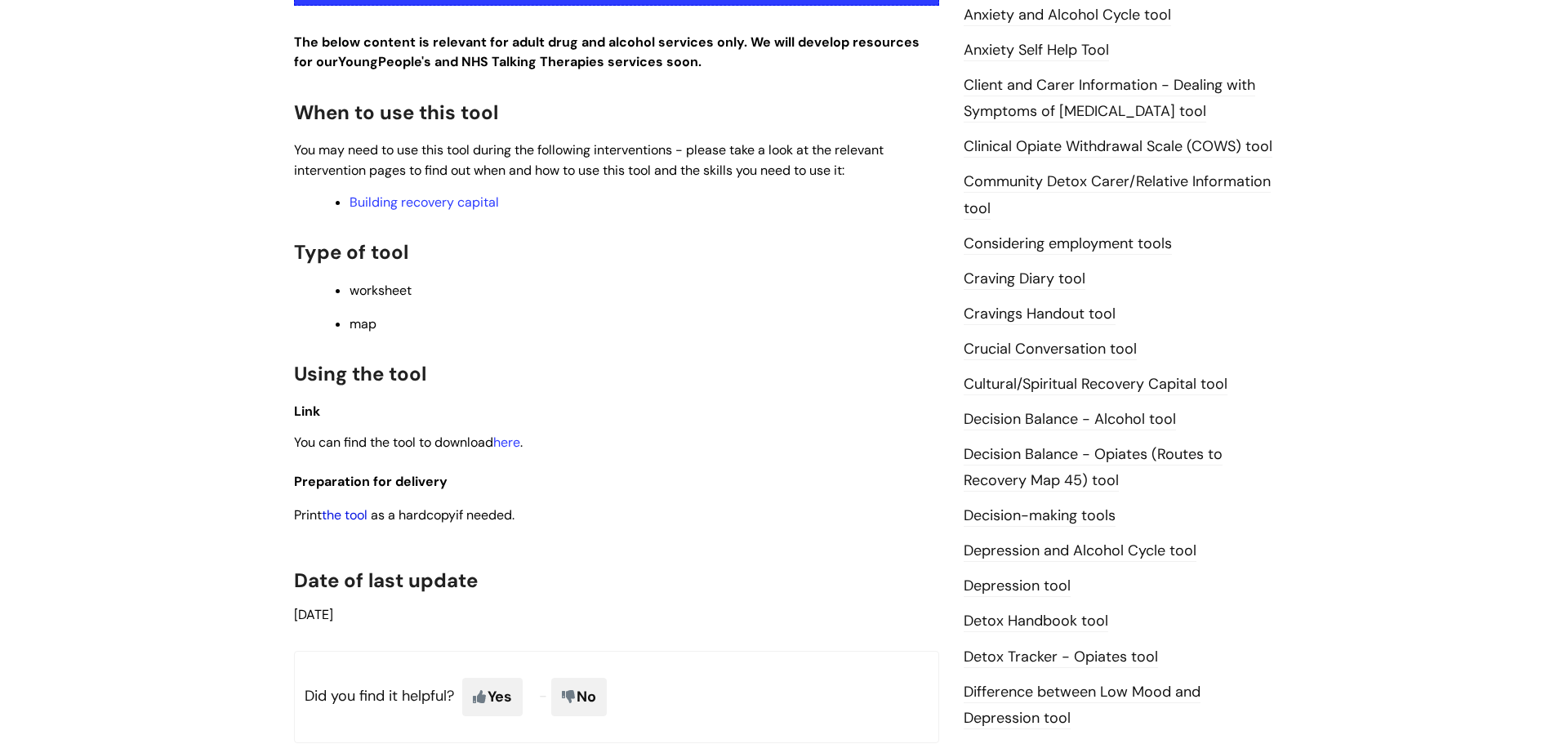
click at [344, 519] on link "the tool" at bounding box center [344, 515] width 46 height 17
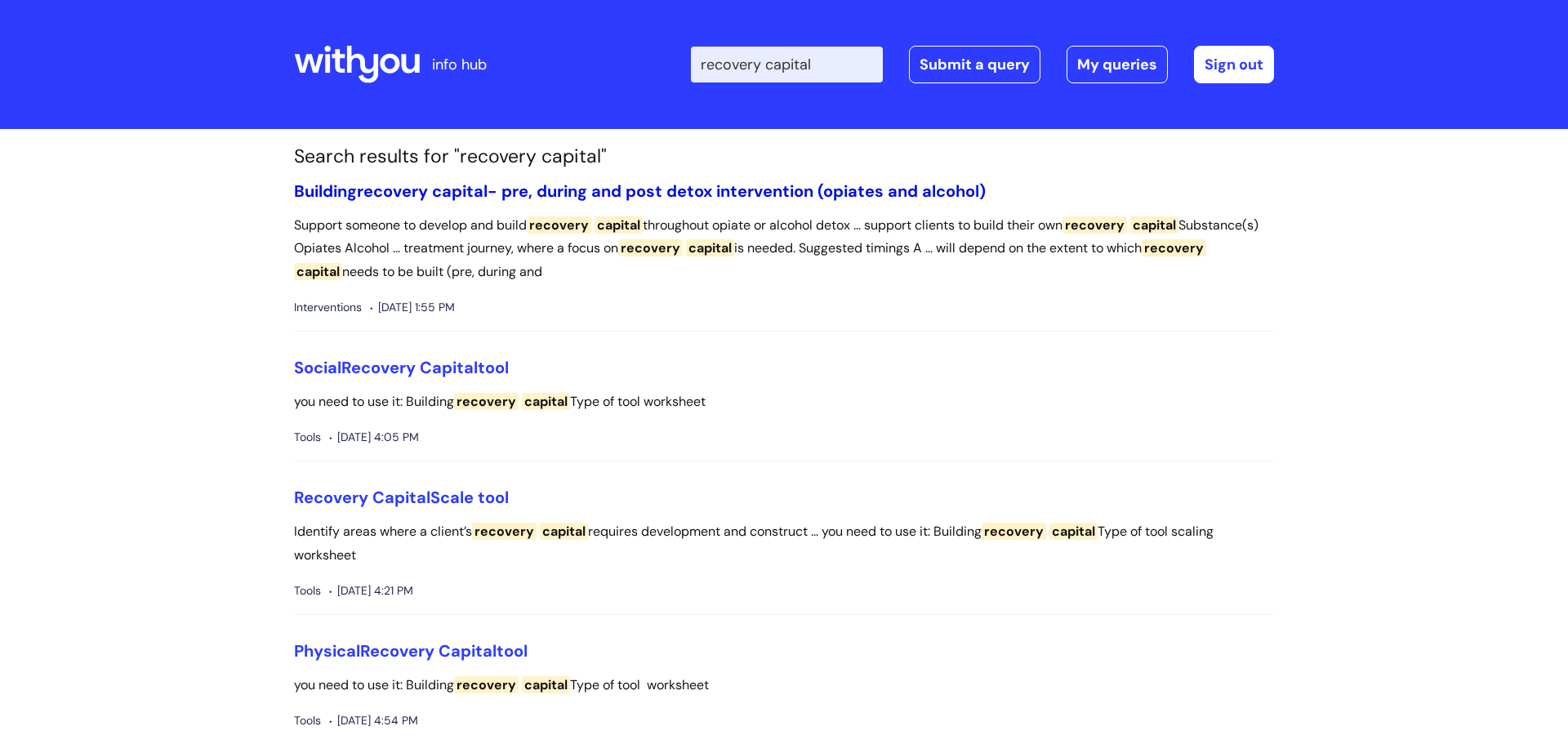
click at [522, 195] on link "Building recovery capital - pre, during and post detox intervention (opiates an…" at bounding box center [640, 191] width 692 height 22
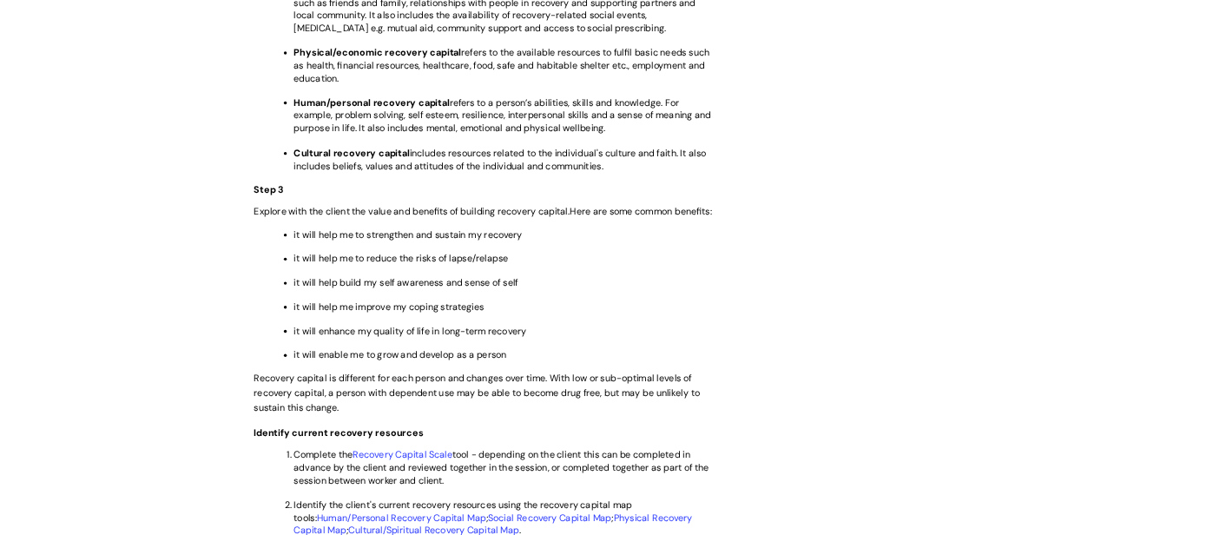
scroll to position [2569, 0]
